Goal: Transaction & Acquisition: Purchase product/service

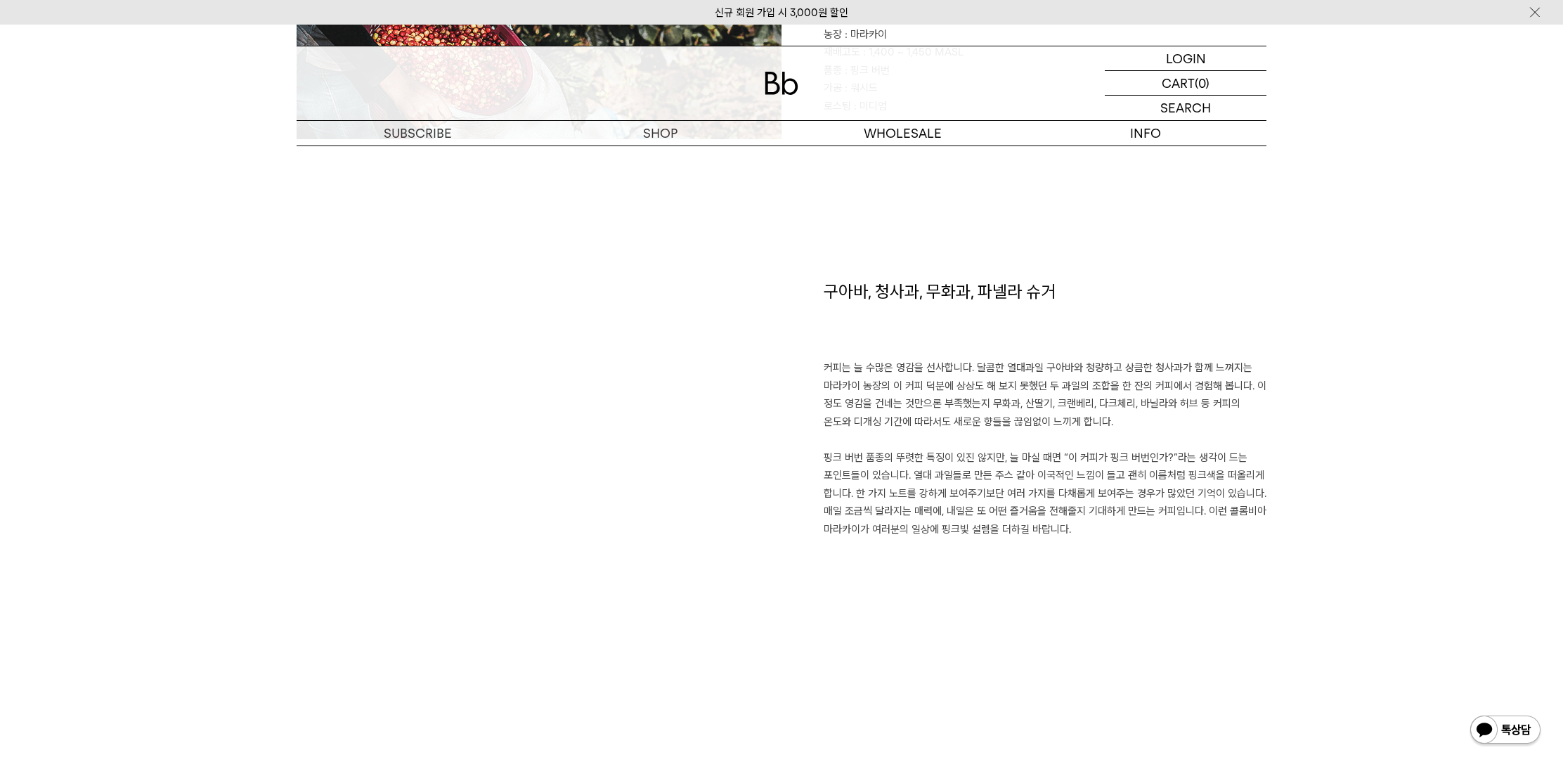
drag, startPoint x: 1265, startPoint y: 306, endPoint x: 1248, endPoint y: 304, distance: 17.7
click at [1019, 306] on h1 "구아바, 청사과, 무화과, 파넬라 슈거" at bounding box center [1044, 320] width 443 height 80
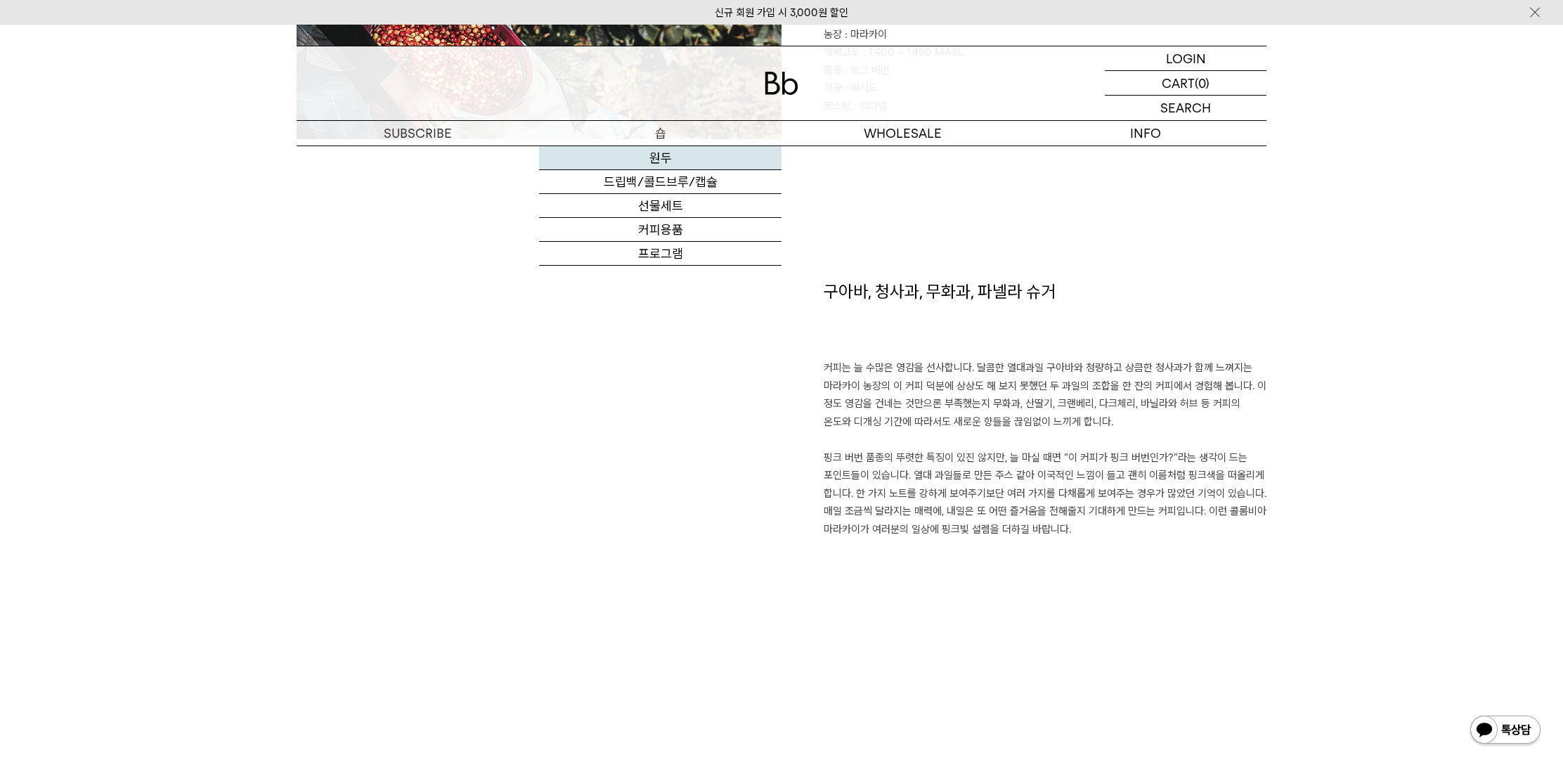
click at [656, 150] on link "원두" at bounding box center [660, 158] width 242 height 24
